Goal: Transaction & Acquisition: Purchase product/service

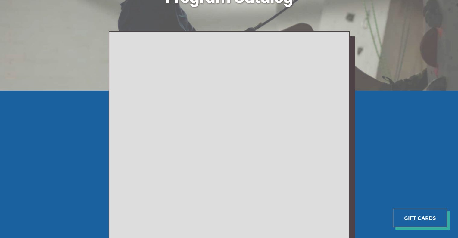
scroll to position [78, 0]
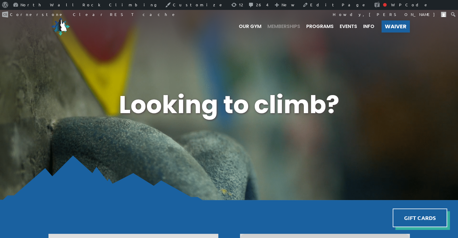
click at [273, 28] on span "Memberships" at bounding box center [284, 26] width 33 height 5
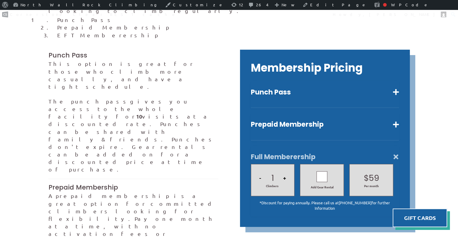
scroll to position [167, 0]
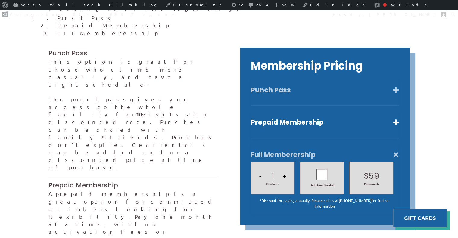
click at [396, 86] on button "Punch Pass" at bounding box center [325, 90] width 148 height 9
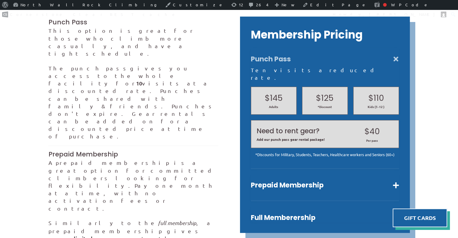
scroll to position [199, 0]
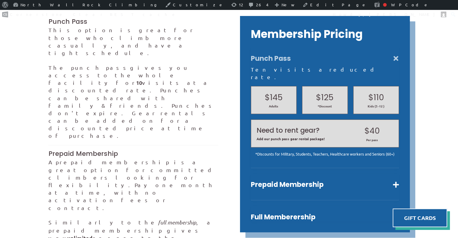
click at [395, 54] on button "Punch Pass" at bounding box center [325, 58] width 148 height 9
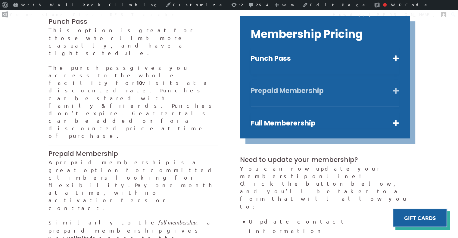
click at [396, 87] on button "Prepaid Membership" at bounding box center [325, 91] width 148 height 9
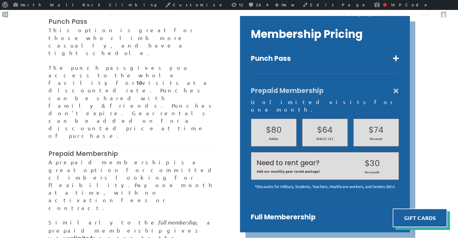
click at [381, 124] on h2 "$74" at bounding box center [376, 129] width 34 height 11
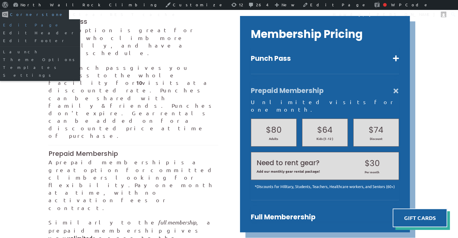
click at [80, 21] on link "Edit Page" at bounding box center [40, 25] width 80 height 8
